Goal: Task Accomplishment & Management: Manage account settings

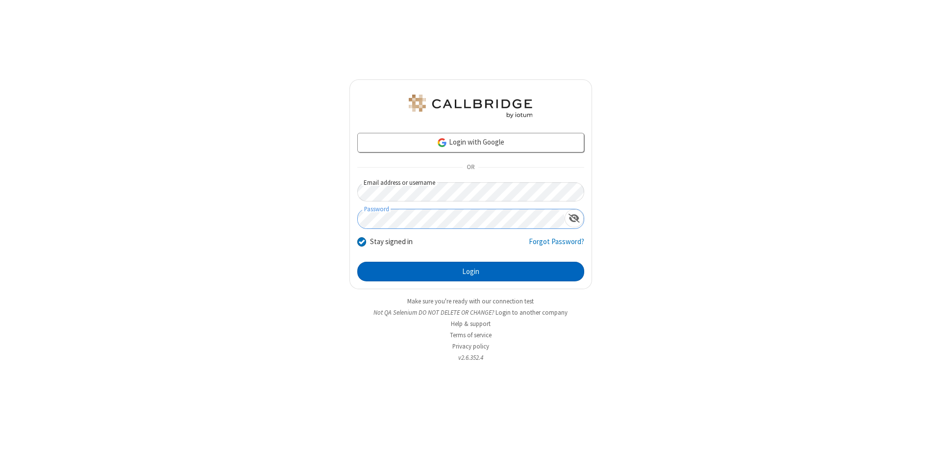
click at [471, 272] on button "Login" at bounding box center [470, 272] width 227 height 20
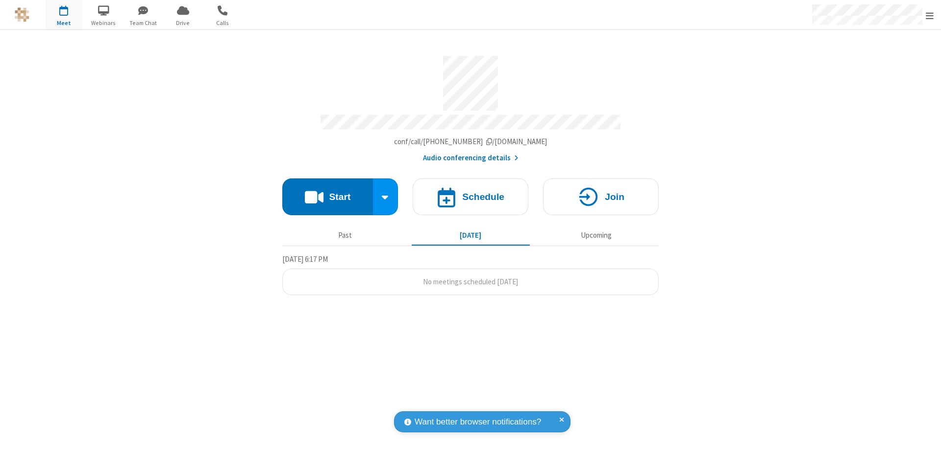
click at [930, 15] on span "Open menu" at bounding box center [930, 16] width 8 height 10
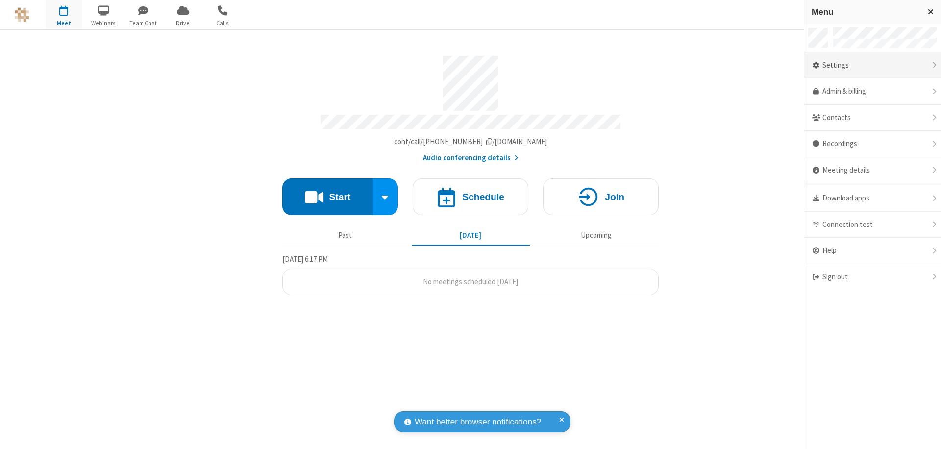
click at [873, 65] on div "Settings" at bounding box center [873, 65] width 137 height 26
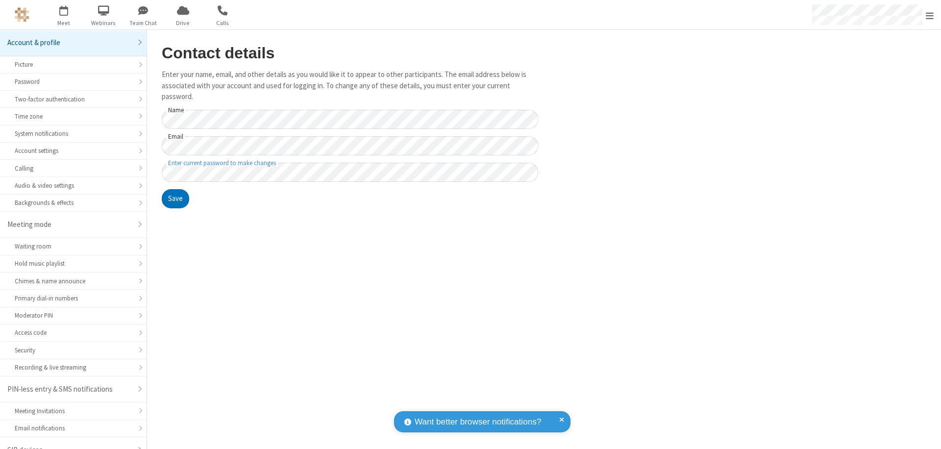
scroll to position [14, 0]
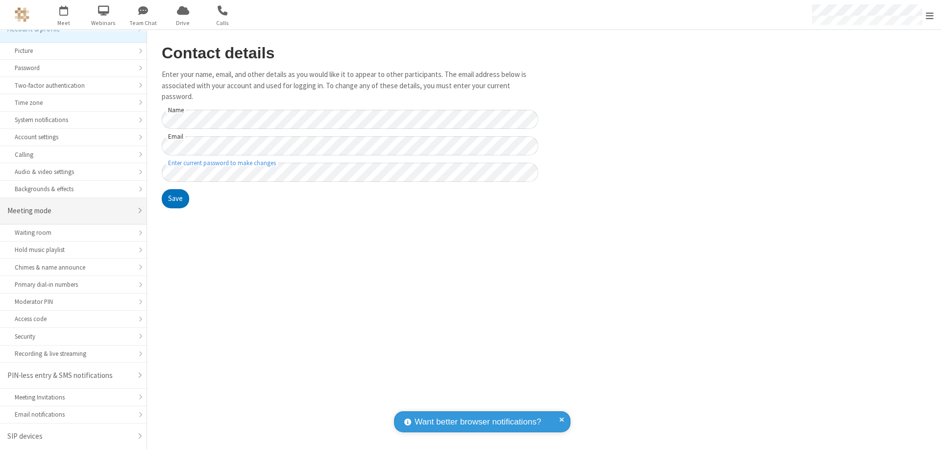
click at [70, 211] on div "Meeting mode" at bounding box center [69, 210] width 125 height 11
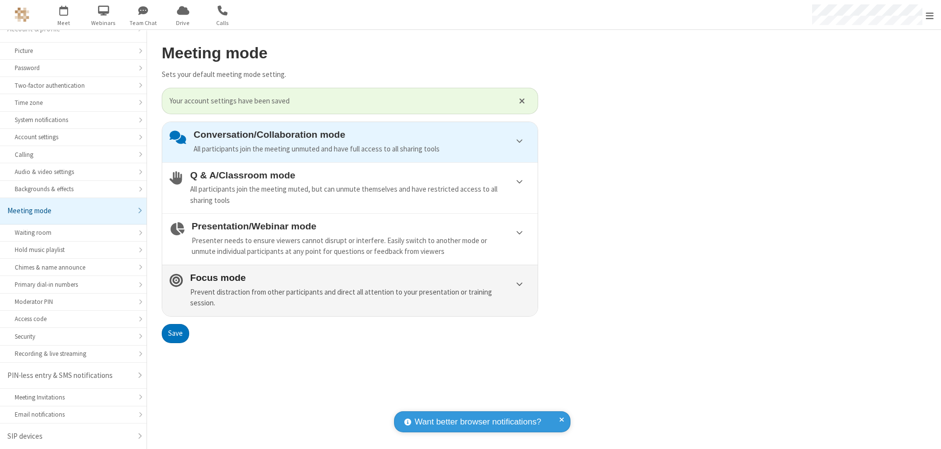
click at [350, 290] on div "Prevent distraction from other participants and direct all attention to your pr…" at bounding box center [360, 298] width 340 height 22
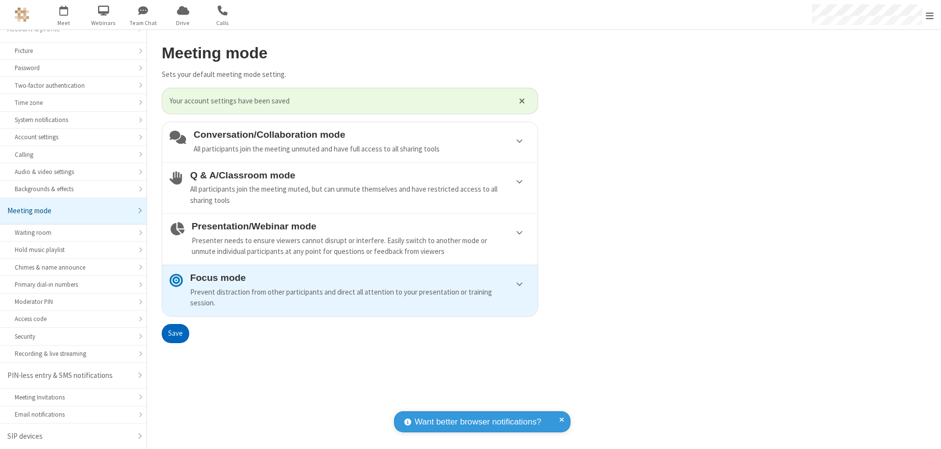
click at [175, 333] on button "Save" at bounding box center [175, 334] width 27 height 20
click at [930, 15] on span "Open menu" at bounding box center [930, 16] width 8 height 10
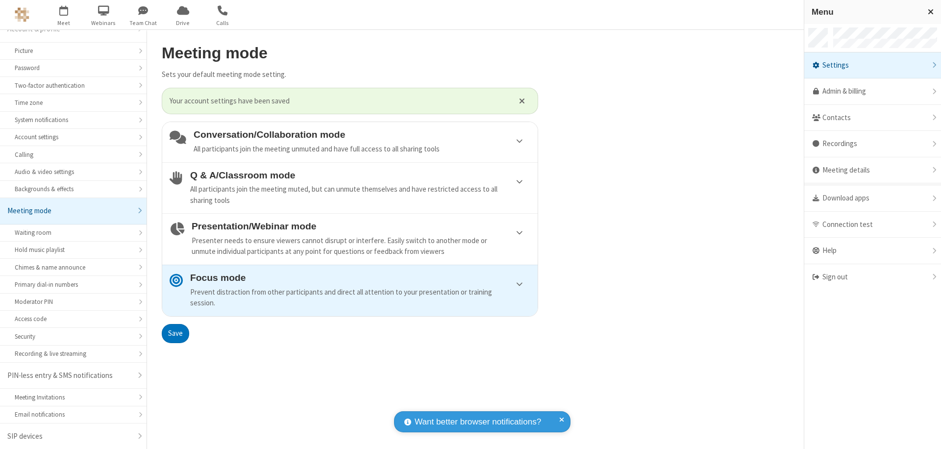
click at [873, 277] on div "Sign out" at bounding box center [873, 277] width 137 height 26
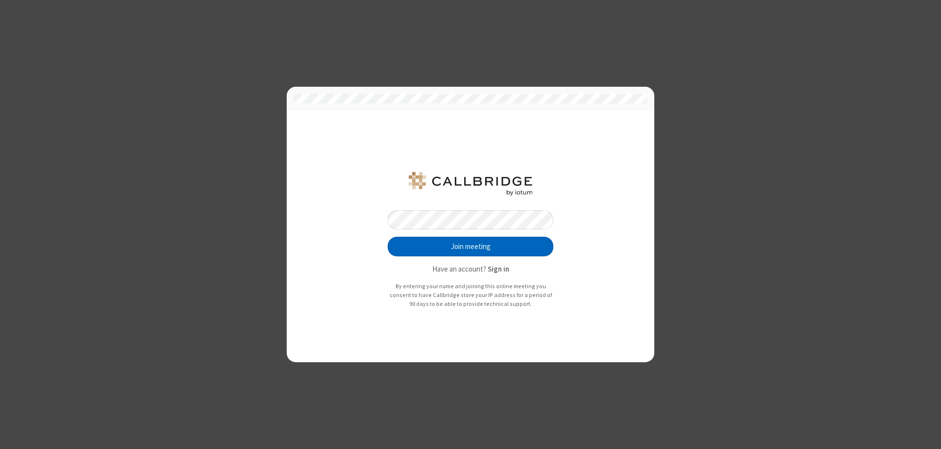
click at [471, 247] on button "Join meeting" at bounding box center [471, 247] width 166 height 20
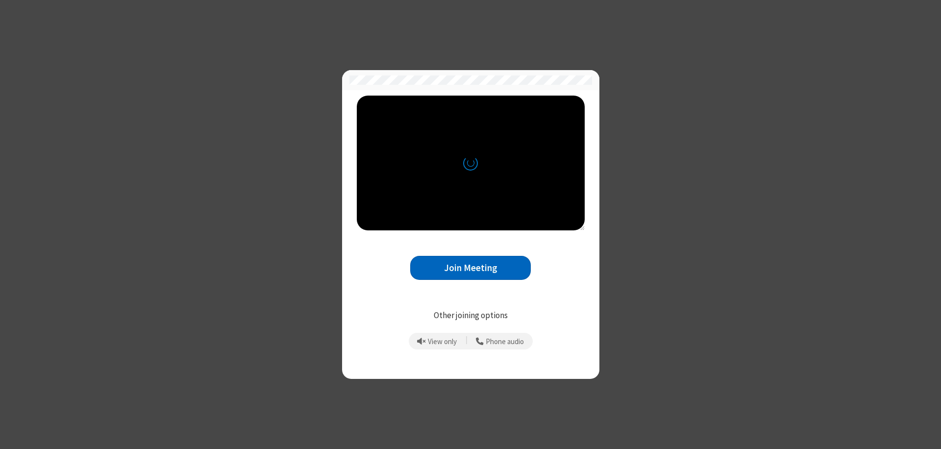
click at [471, 268] on button "Join Meeting" at bounding box center [470, 268] width 121 height 24
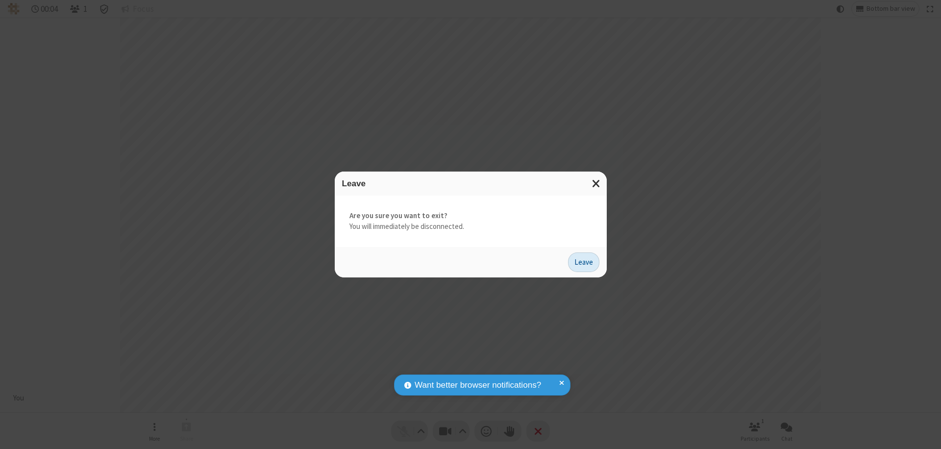
click at [584, 262] on button "Leave" at bounding box center [583, 262] width 31 height 20
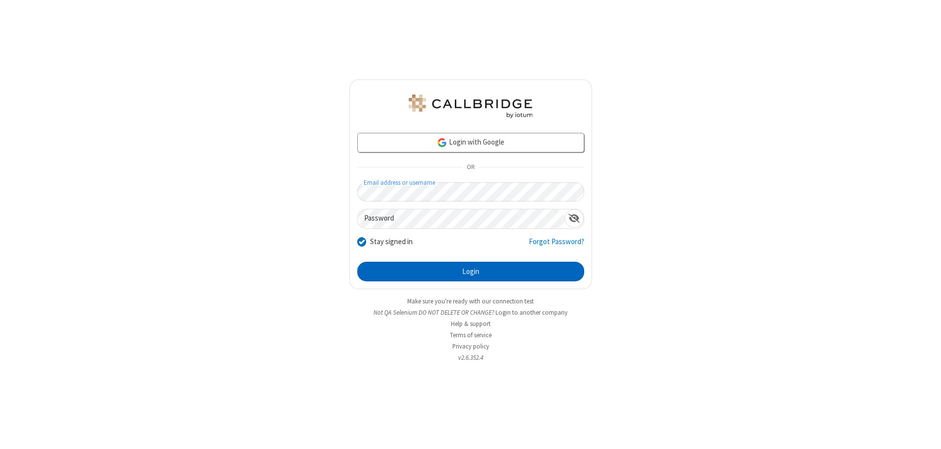
click at [471, 272] on button "Login" at bounding box center [470, 272] width 227 height 20
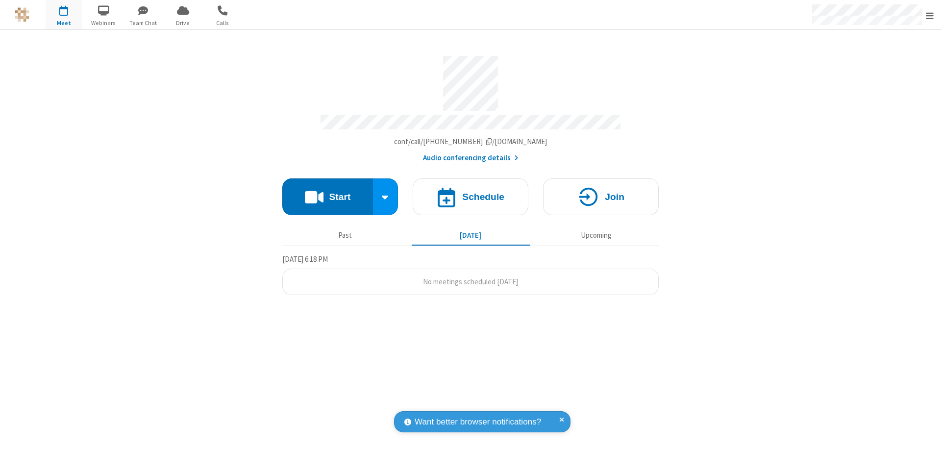
click at [930, 15] on span "Open menu" at bounding box center [930, 16] width 8 height 10
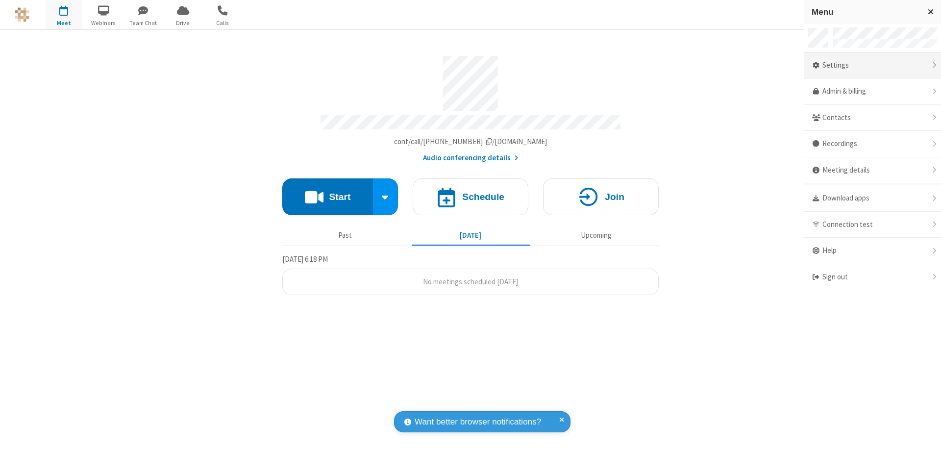
click at [873, 65] on div "Settings" at bounding box center [873, 65] width 137 height 26
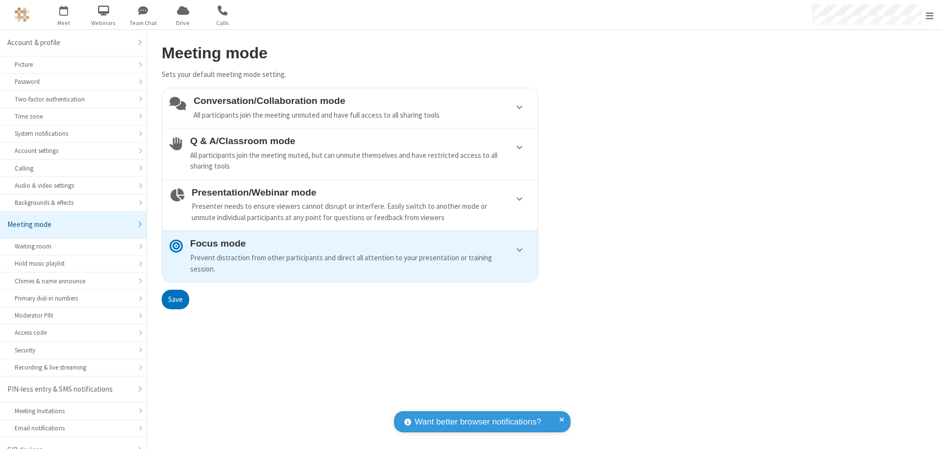
scroll to position [14, 0]
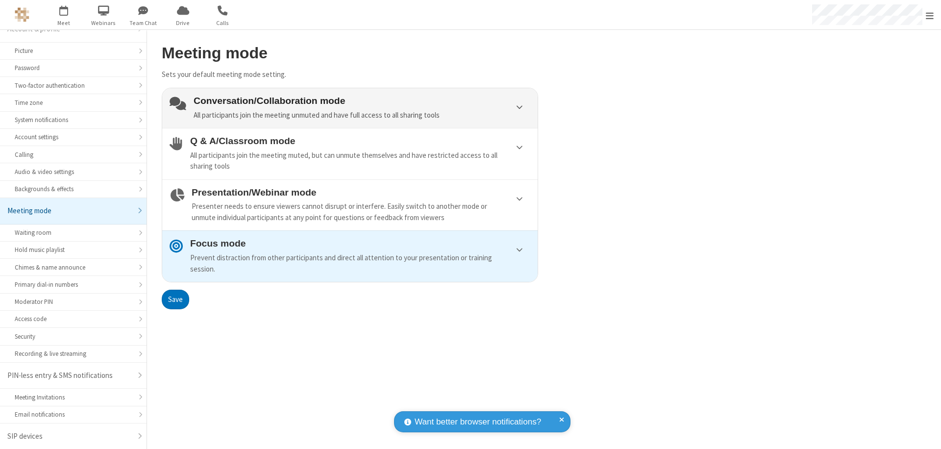
click at [350, 108] on div "Conversation/Collaboration mode All participants join the meeting unmuted and h…" at bounding box center [362, 108] width 337 height 25
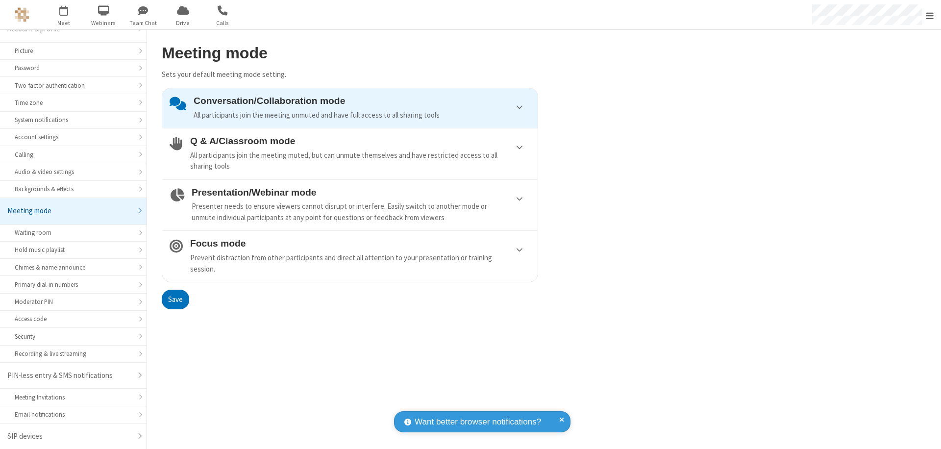
click at [175, 299] on button "Save" at bounding box center [175, 300] width 27 height 20
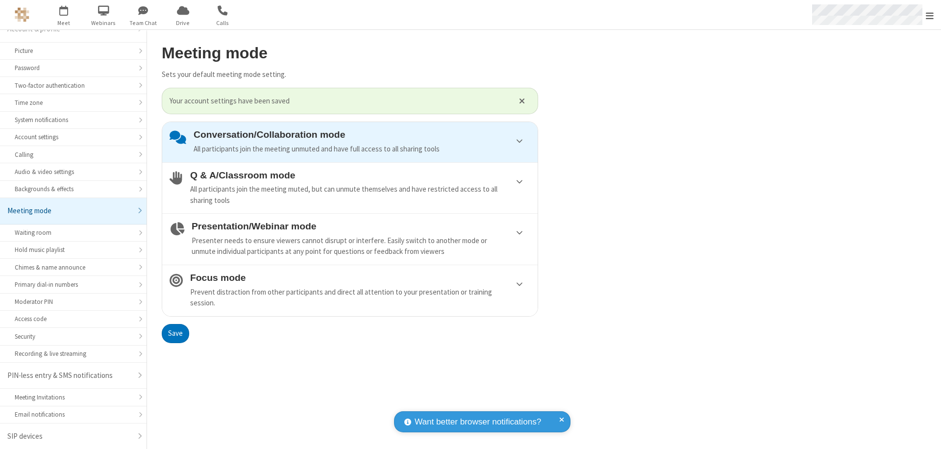
click at [930, 15] on span "Open menu" at bounding box center [930, 16] width 8 height 10
